Goal: Information Seeking & Learning: Learn about a topic

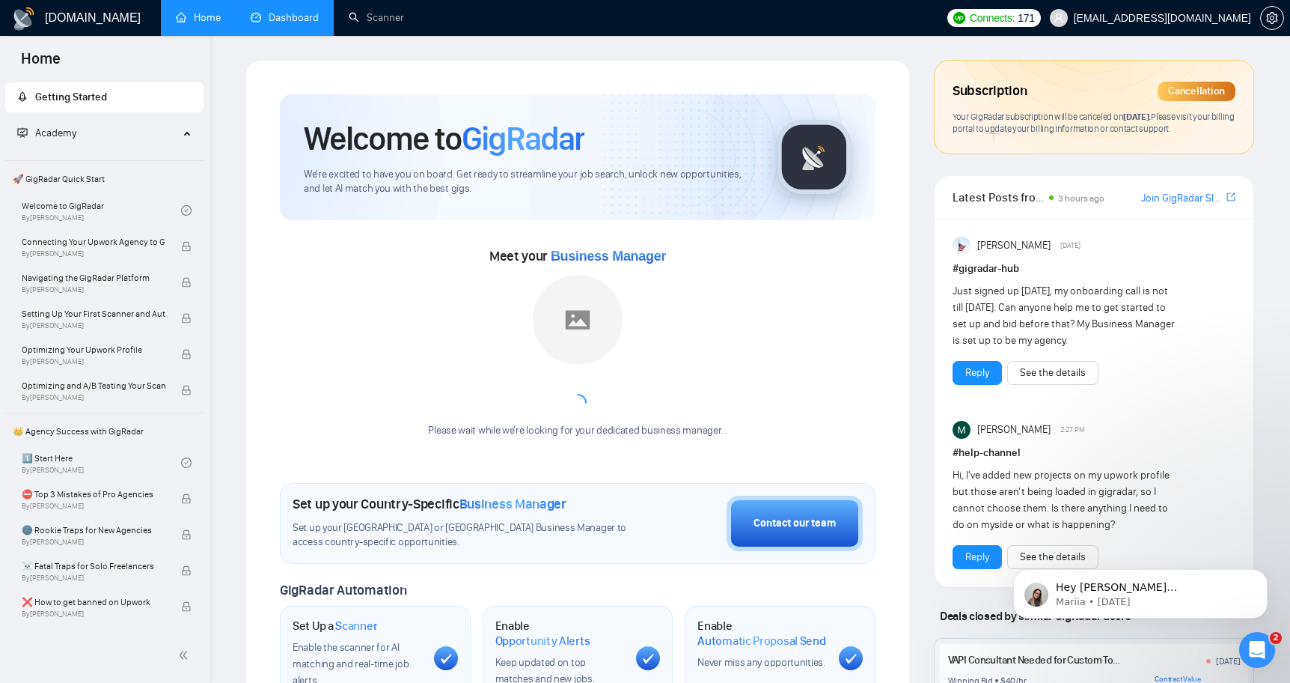
click at [284, 11] on link "Dashboard" at bounding box center [285, 17] width 68 height 13
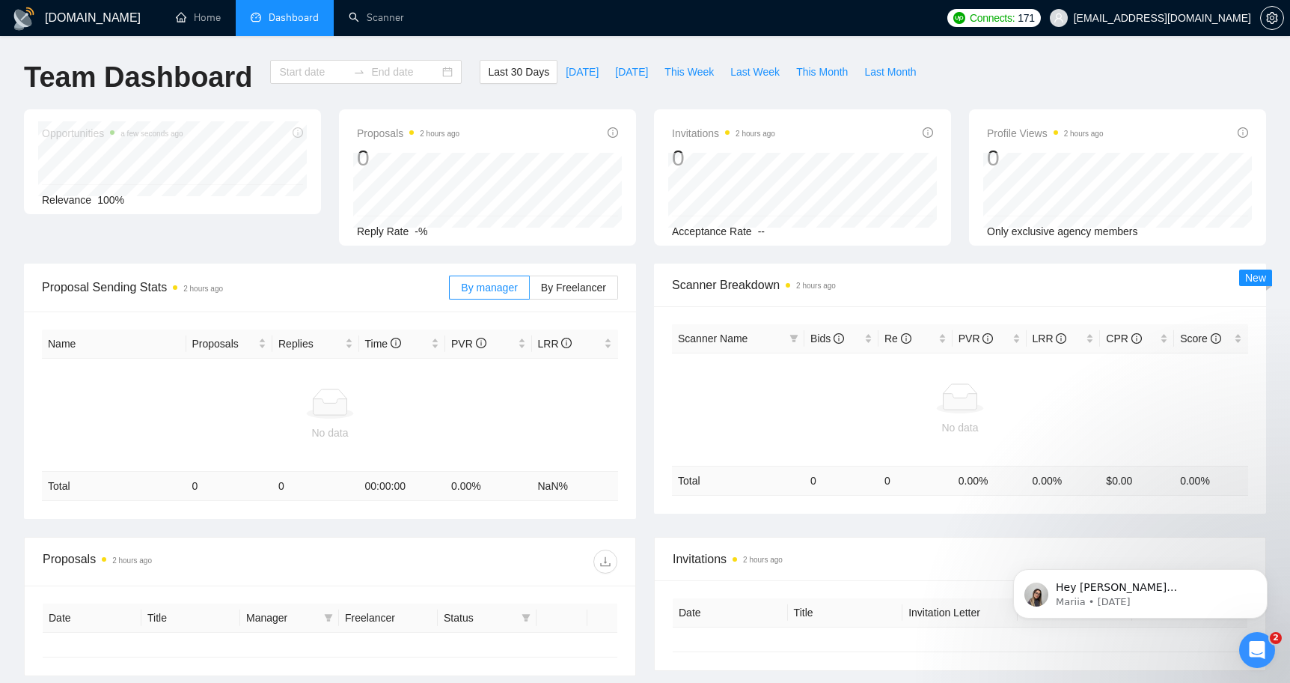
type input "[DATE]"
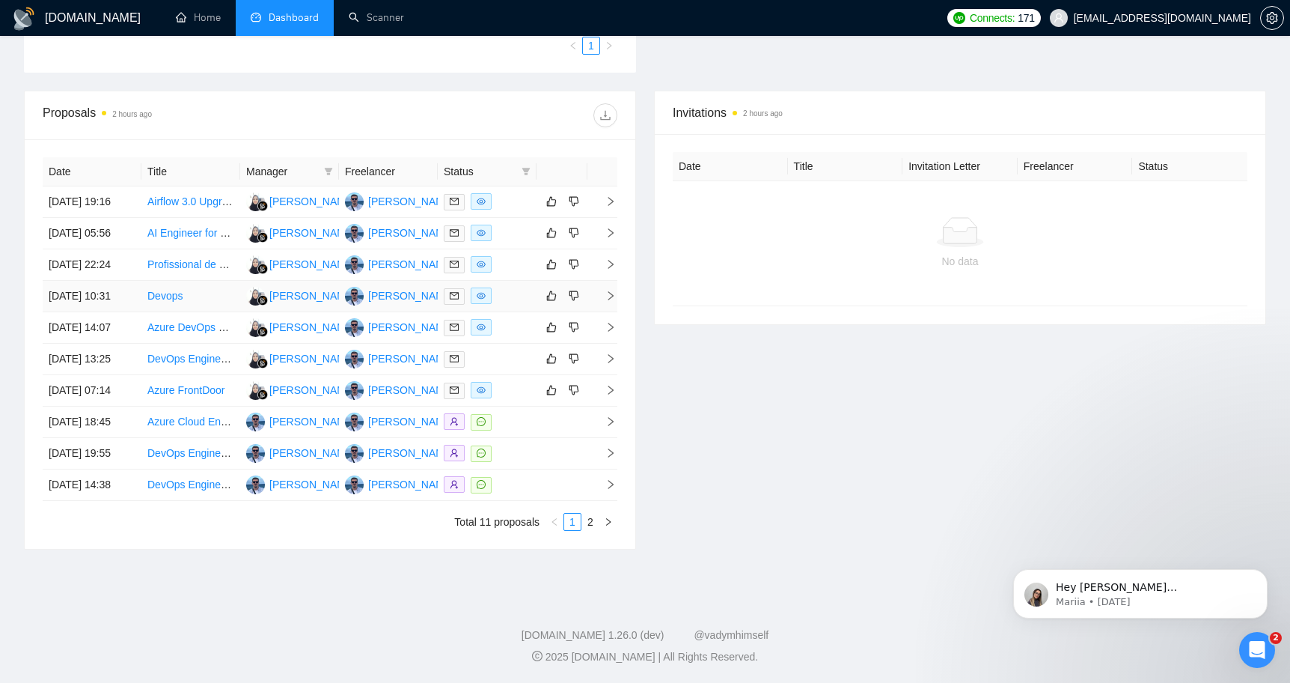
scroll to position [489, 0]
click at [590, 530] on link "2" at bounding box center [590, 521] width 16 height 16
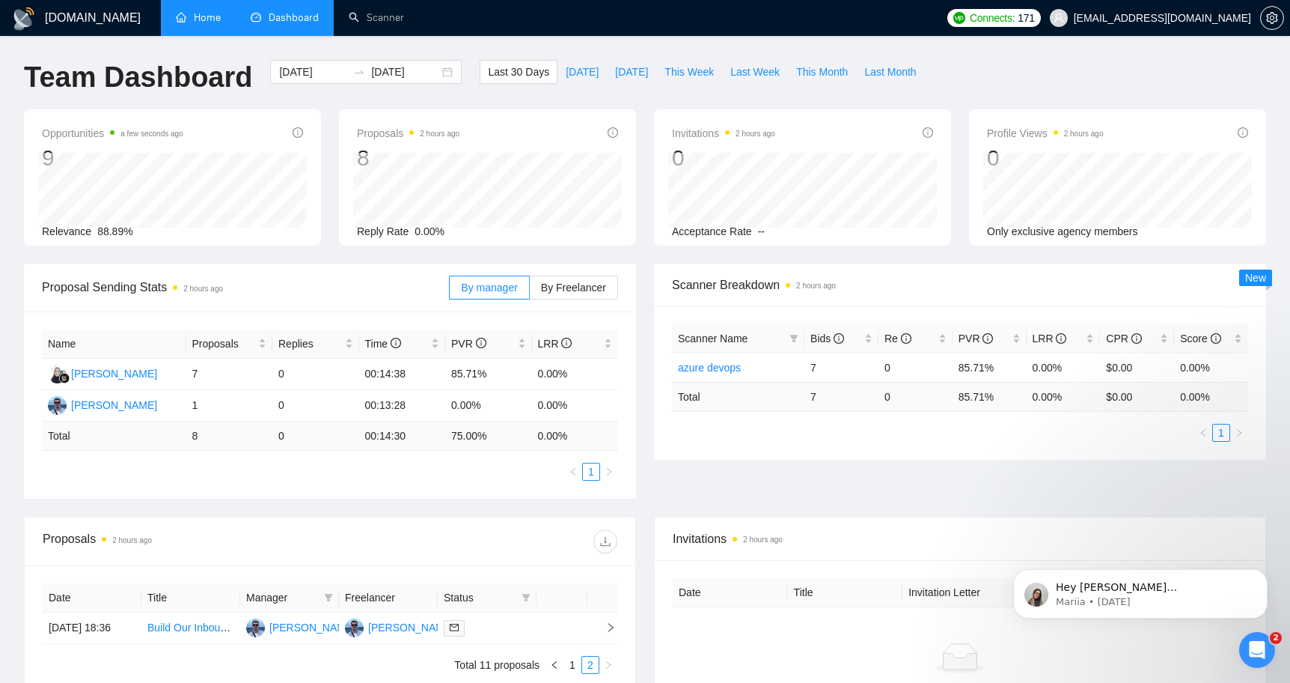
click at [218, 24] on link "Home" at bounding box center [198, 17] width 45 height 13
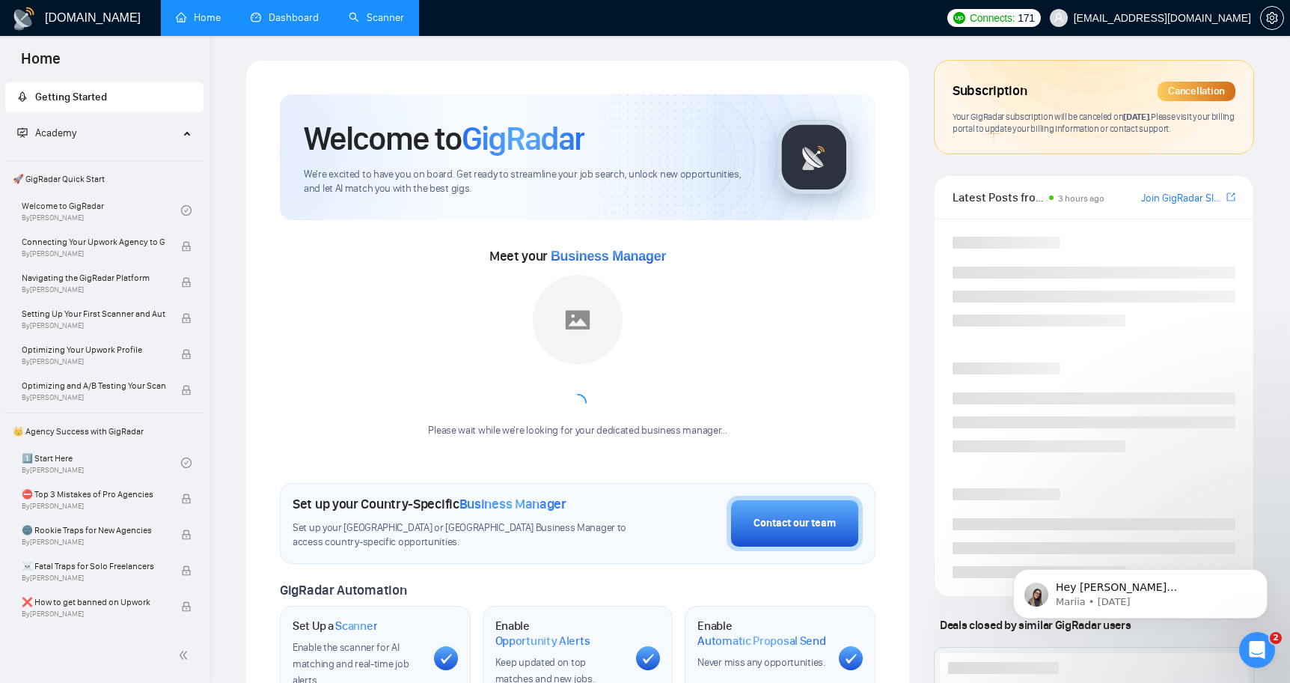
click at [404, 11] on link "Scanner" at bounding box center [376, 17] width 55 height 13
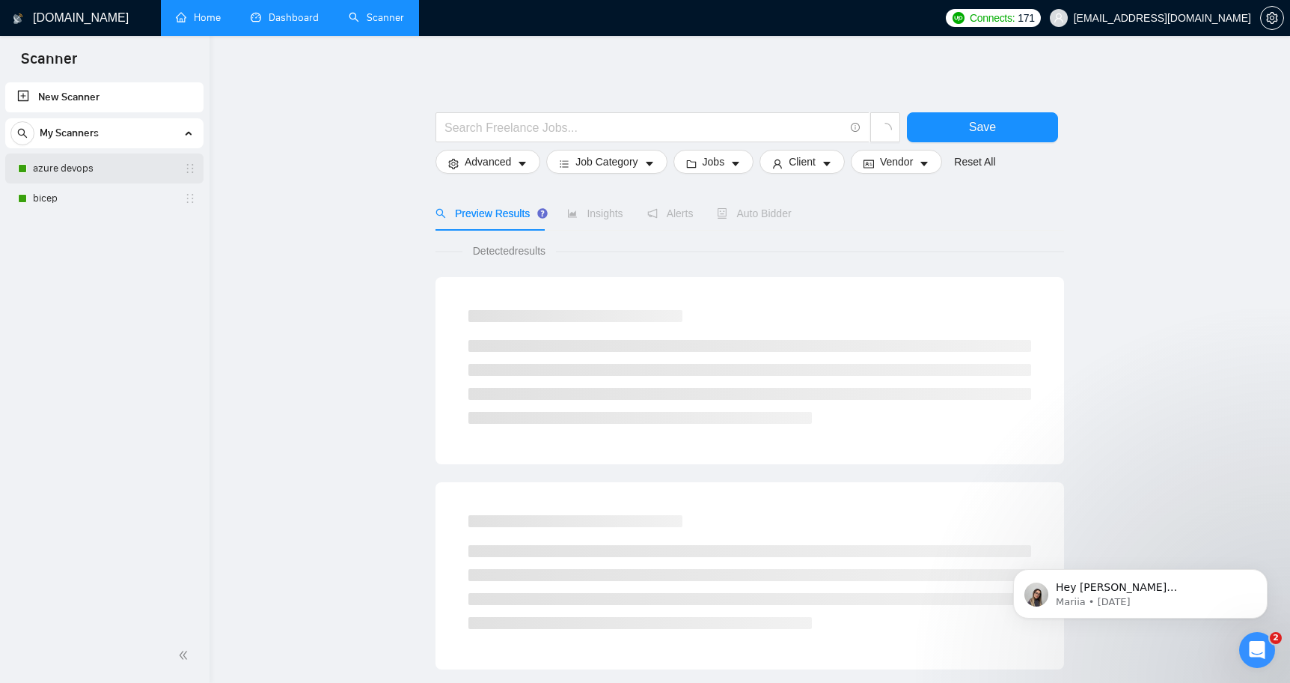
click at [88, 174] on link "azure devops" at bounding box center [104, 168] width 142 height 30
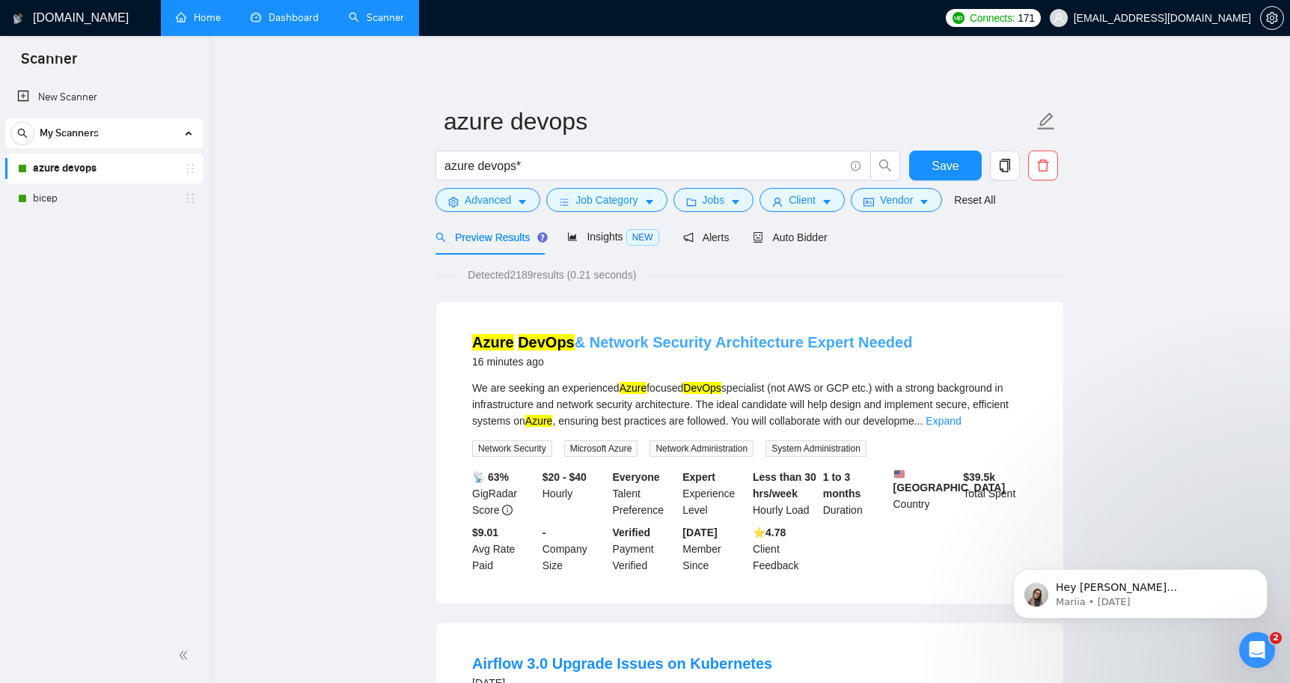
click at [650, 341] on link "Azure DevOps & Network Security Architecture Expert Needed" at bounding box center [692, 342] width 440 height 16
